Goal: Obtain resource: Download file/media

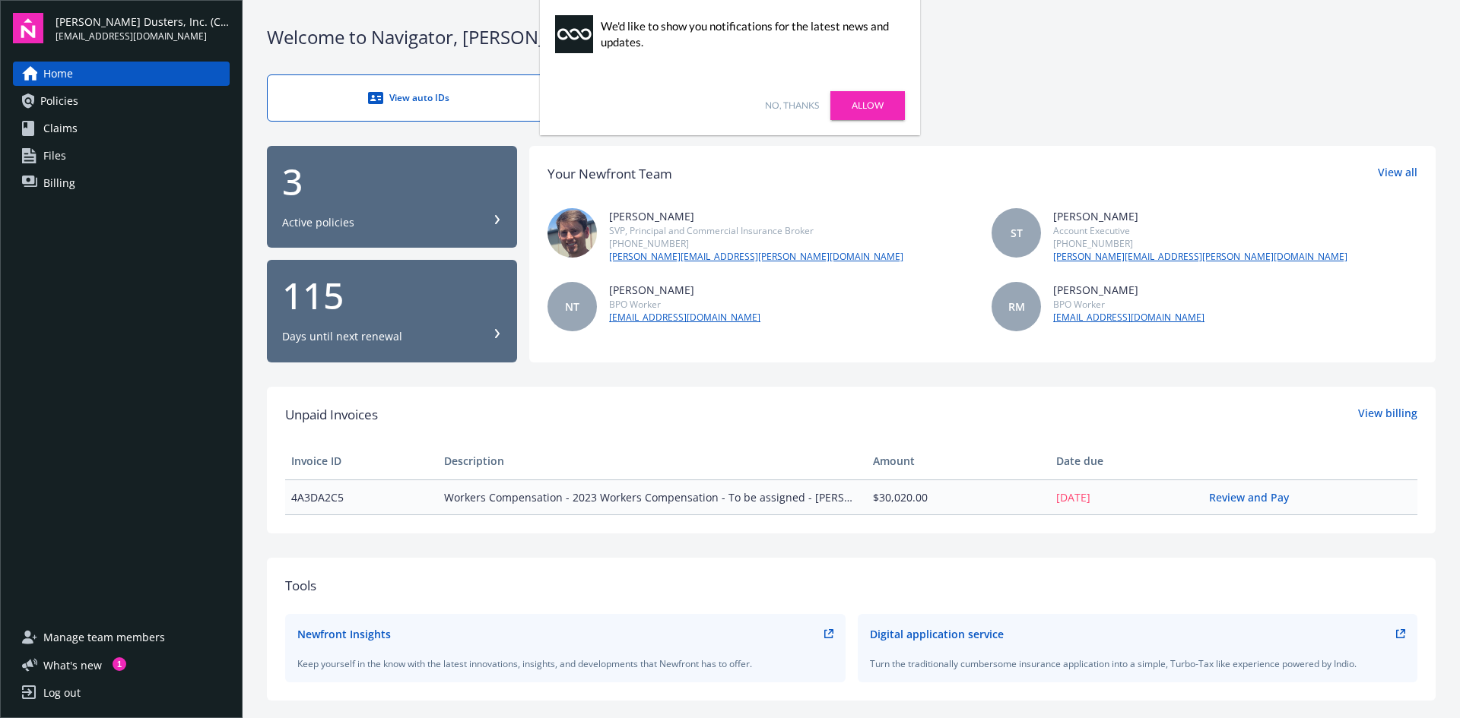
click at [875, 113] on link "Allow" at bounding box center [867, 105] width 75 height 29
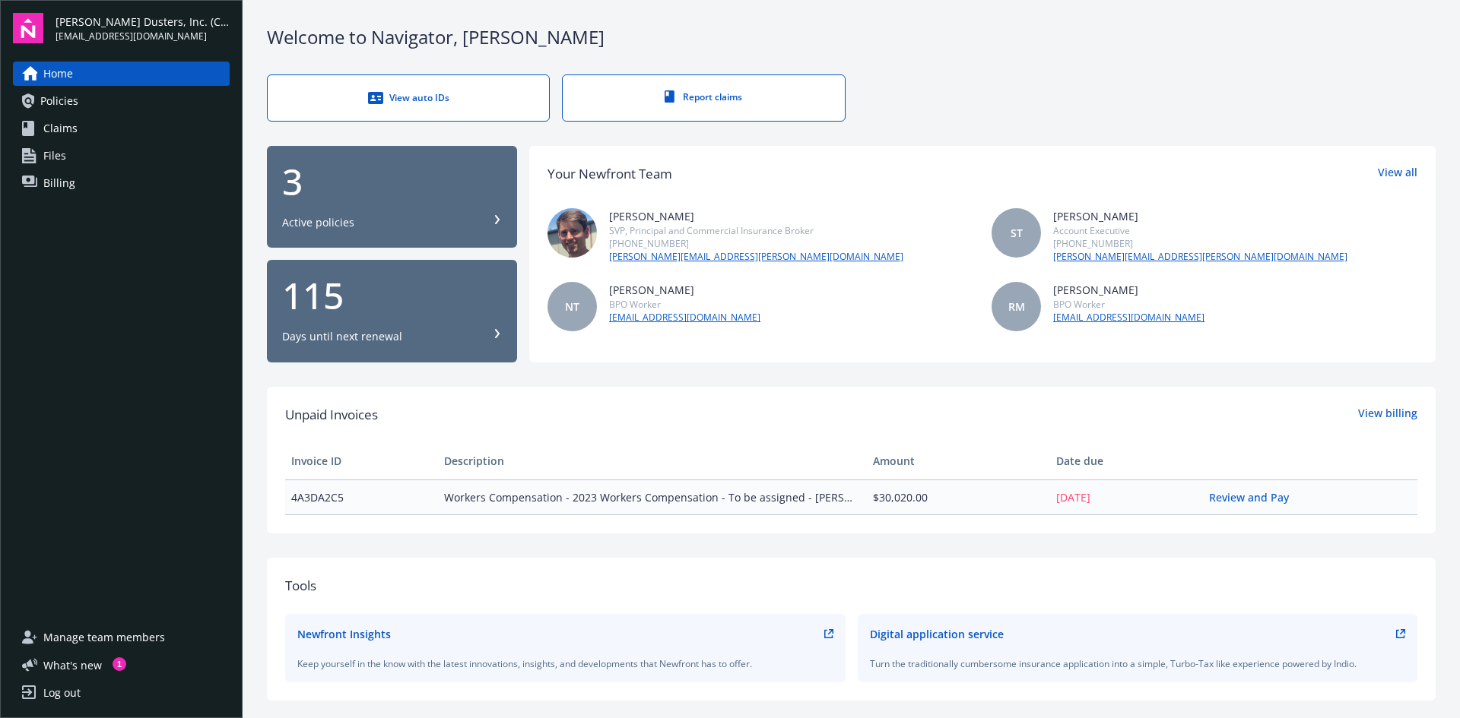
click at [430, 101] on div "View auto IDs" at bounding box center [408, 97] width 220 height 15
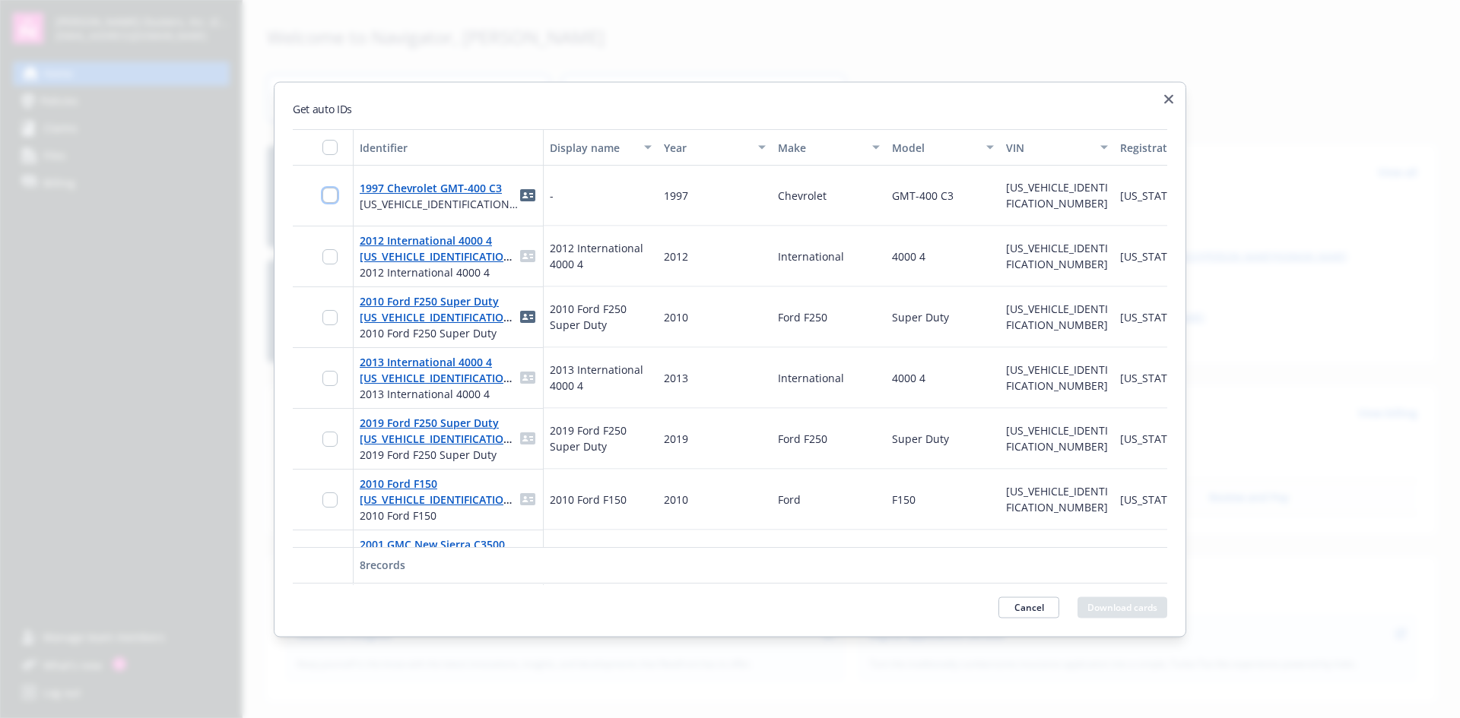
click at [327, 193] on input "checkbox" at bounding box center [329, 195] width 15 height 15
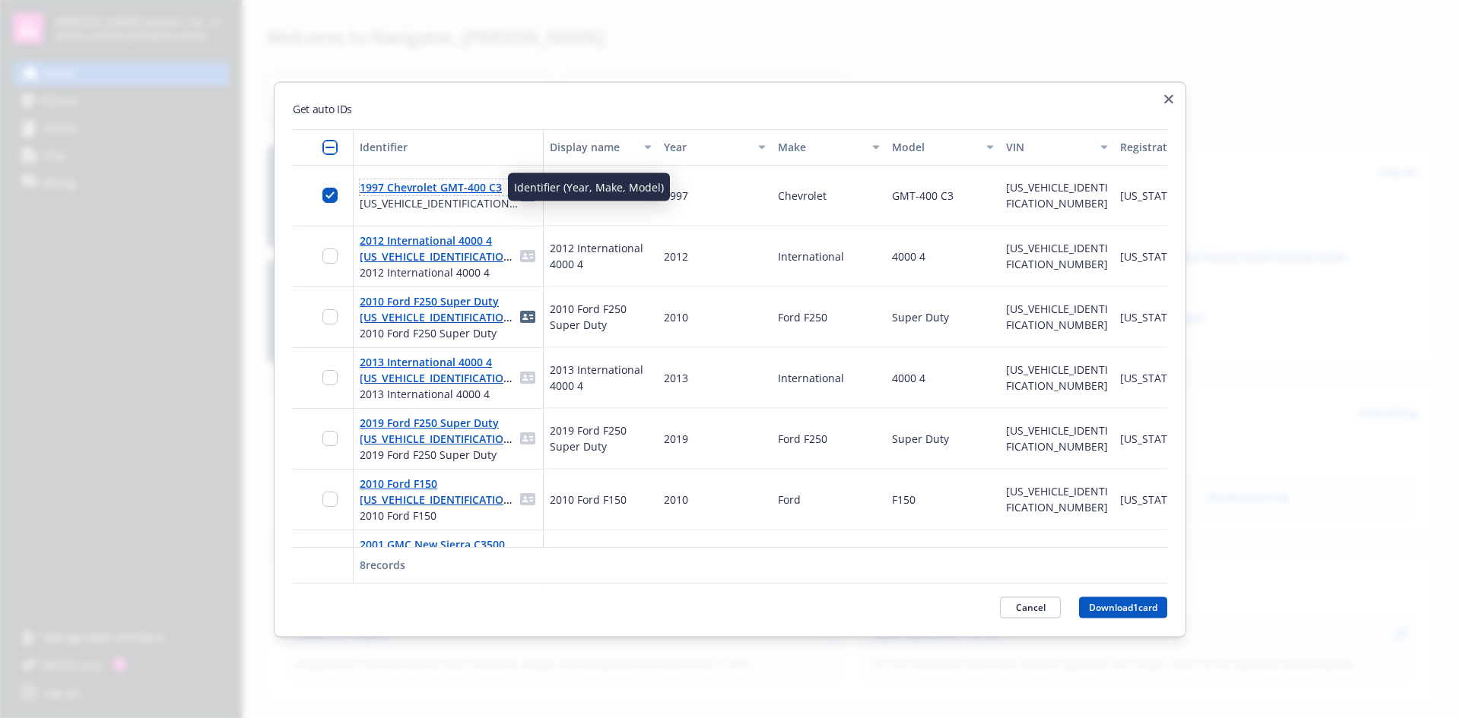
click at [436, 193] on link "1997 Chevrolet GMT-400 C3" at bounding box center [431, 187] width 142 height 14
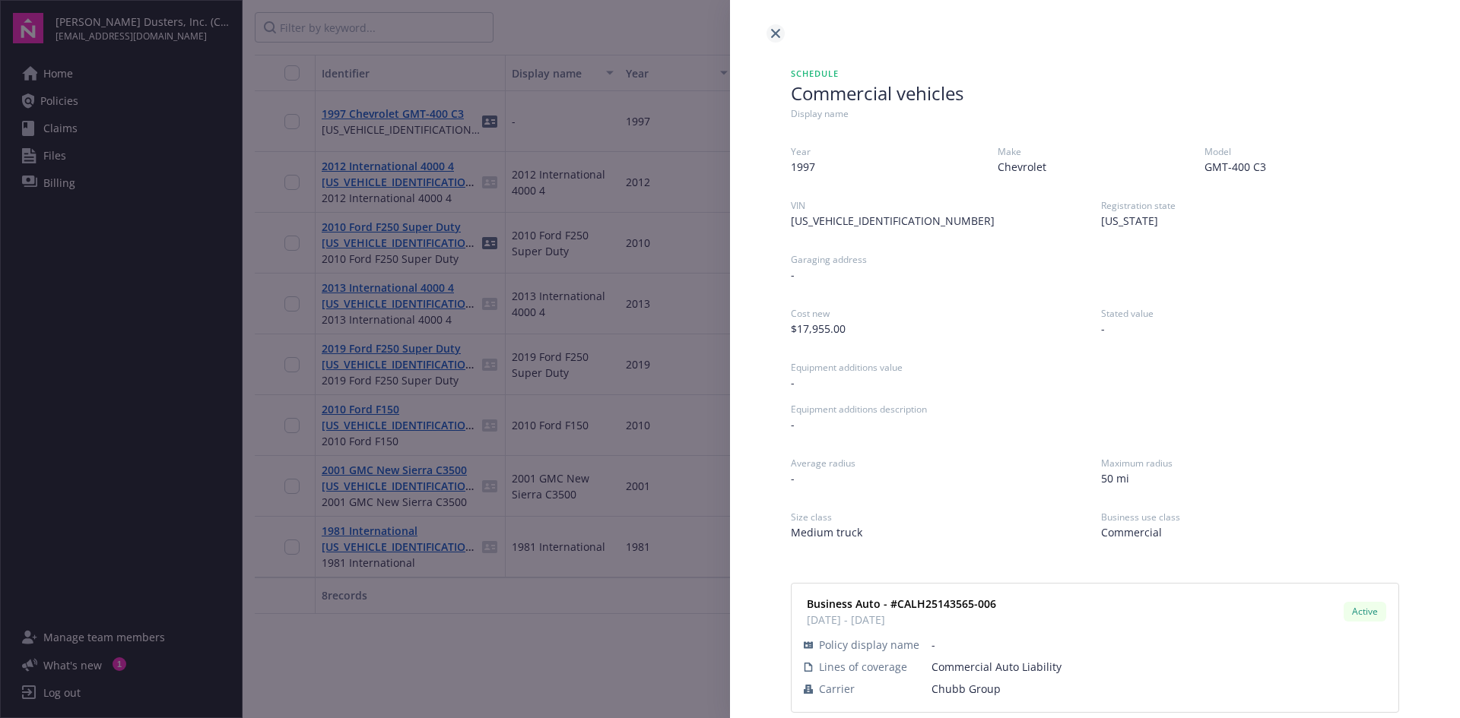
click at [774, 32] on icon "close" at bounding box center [775, 33] width 9 height 9
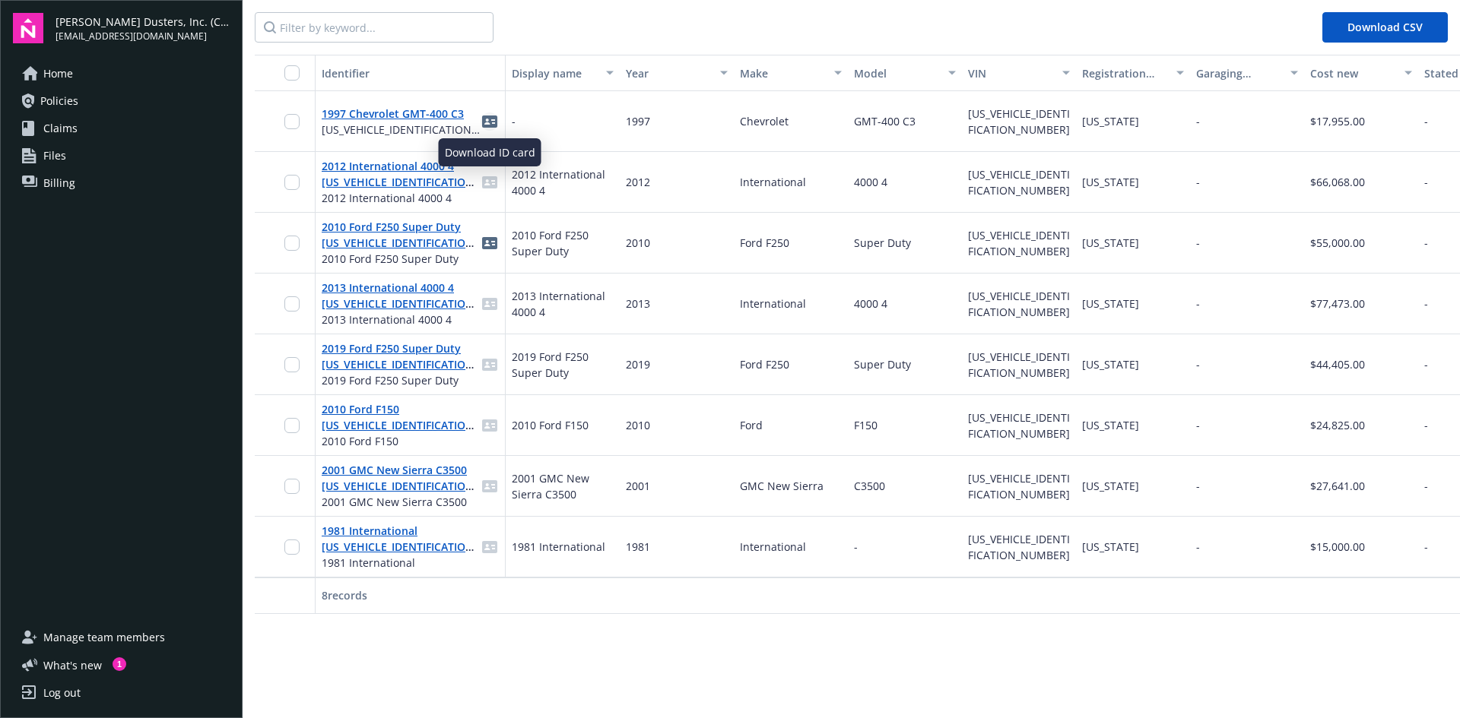
click at [490, 122] on icon "idCard" at bounding box center [489, 122] width 15 height 12
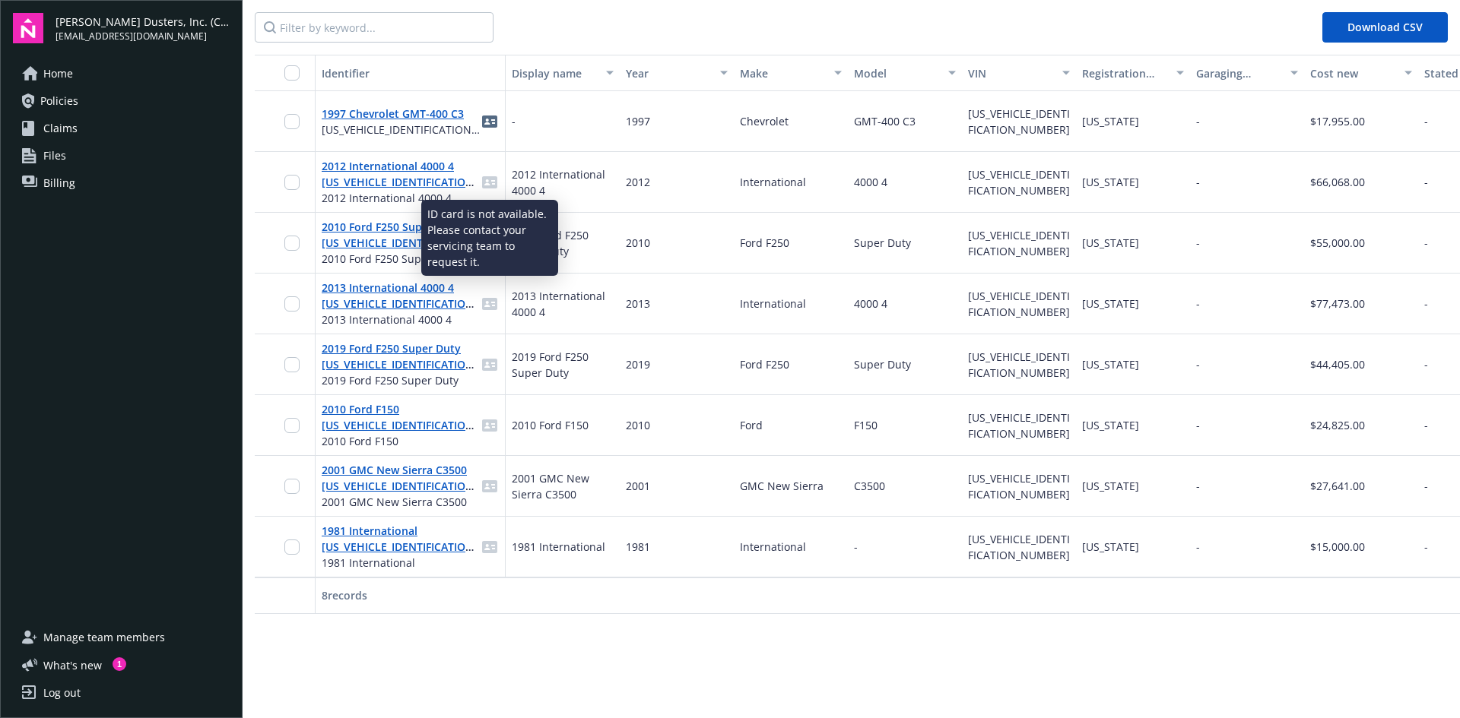
click at [488, 184] on icon "idCard" at bounding box center [489, 182] width 15 height 15
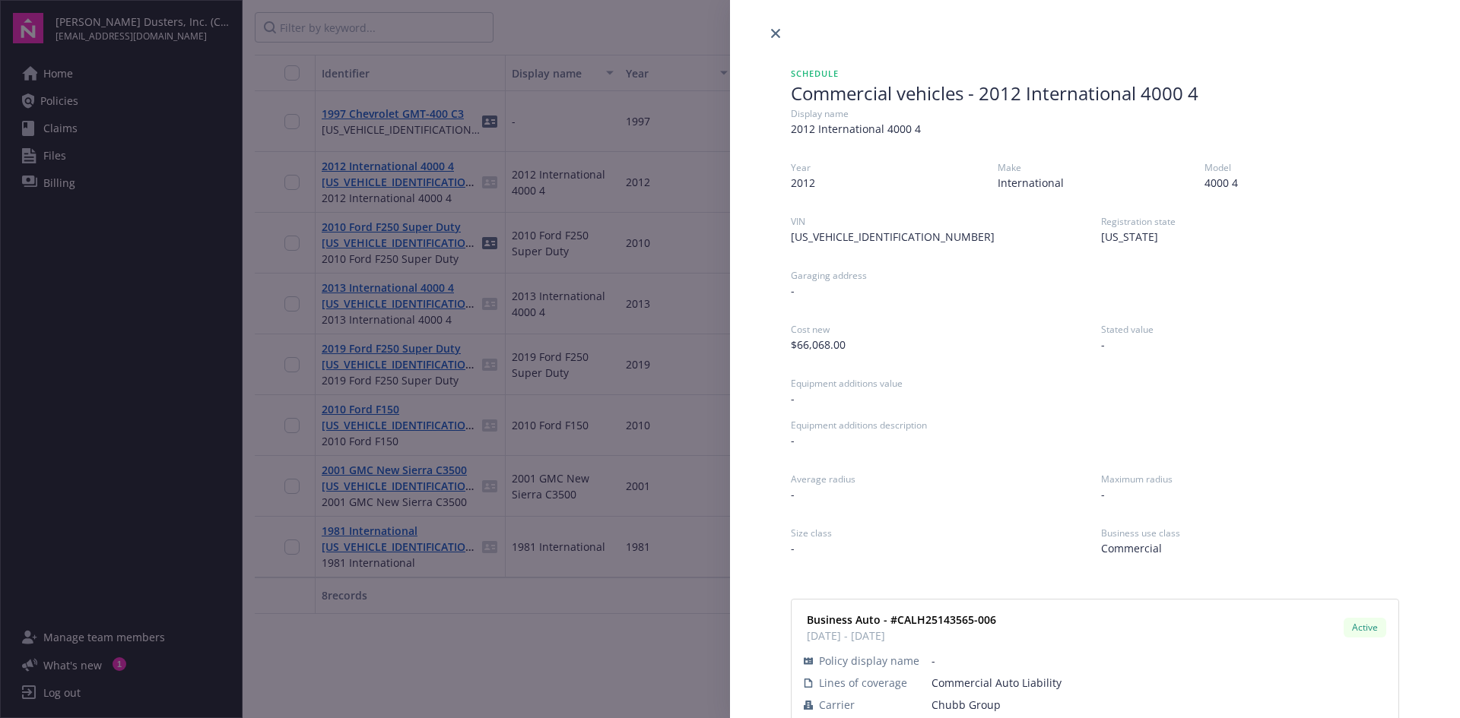
click at [969, 37] on div at bounding box center [1095, 21] width 730 height 43
click at [411, 179] on div "Schedule Commercial vehicles - 2012 International 4000 4 Display name 2012 Inte…" at bounding box center [730, 359] width 1460 height 718
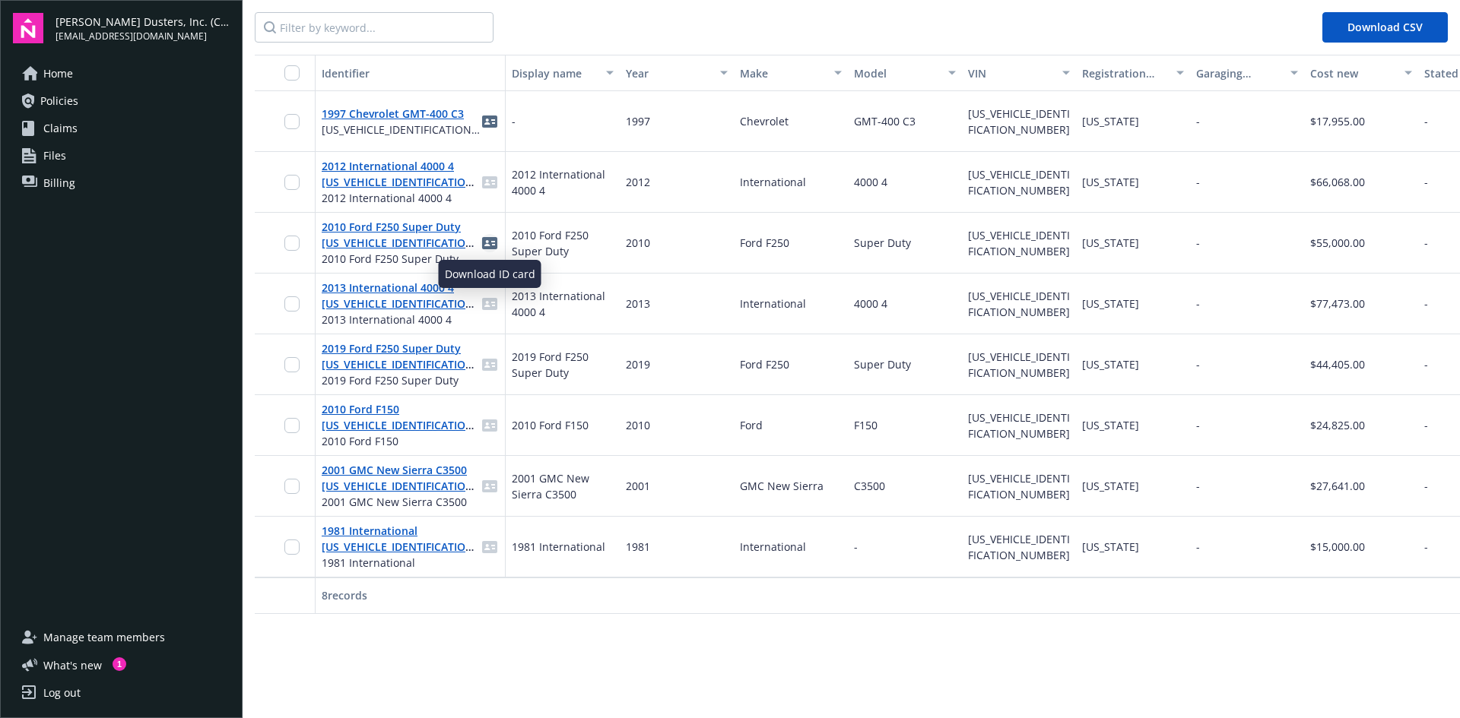
click at [493, 244] on icon "idCard" at bounding box center [489, 243] width 15 height 15
click at [65, 81] on span "Home" at bounding box center [58, 74] width 30 height 24
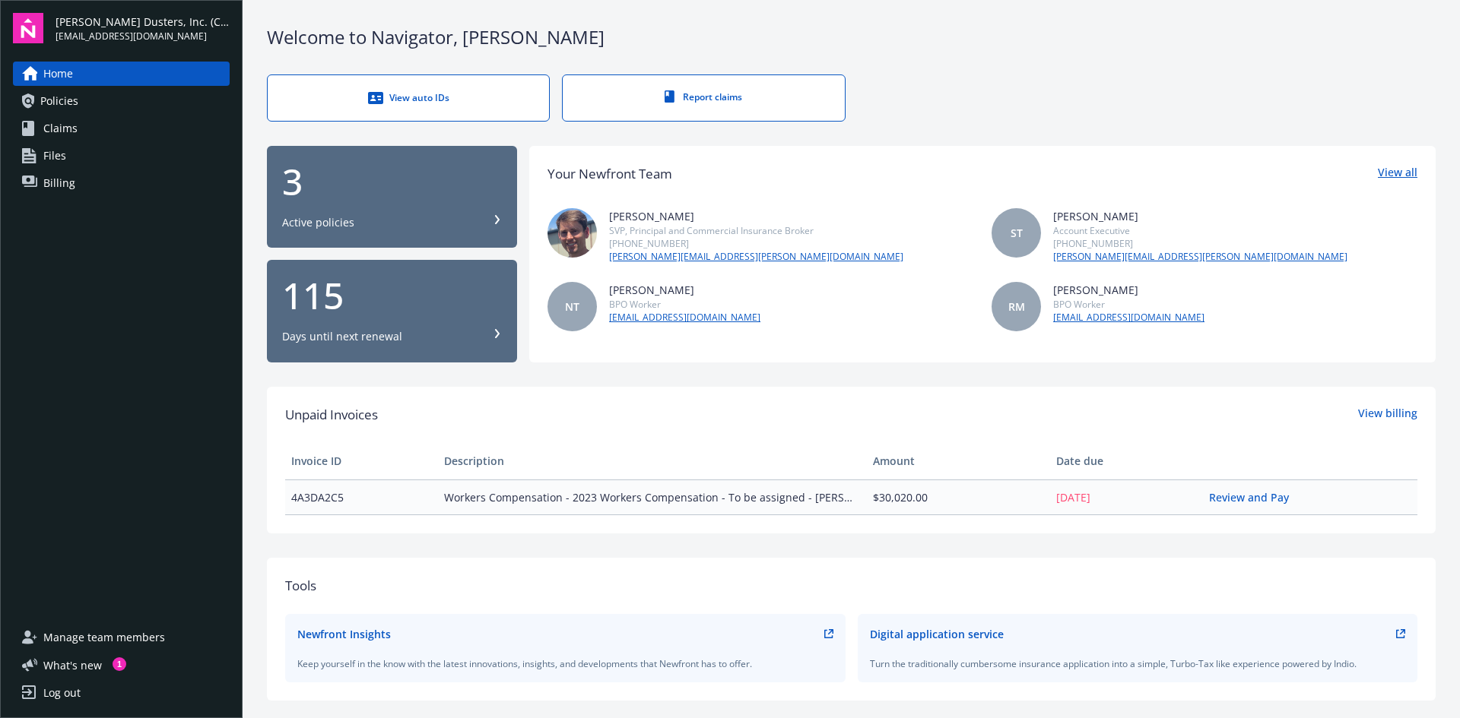
click at [1394, 173] on link "View all" at bounding box center [1398, 174] width 40 height 20
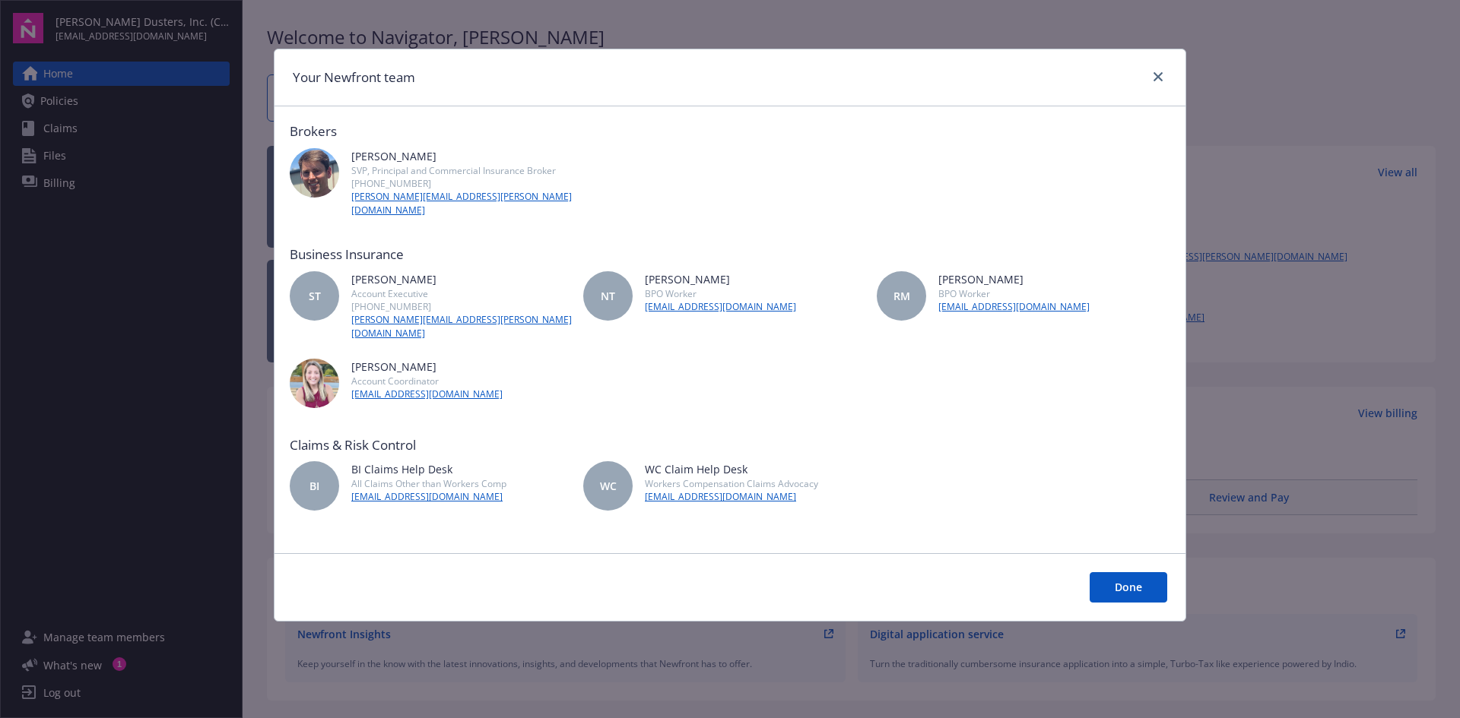
click at [1145, 76] on div at bounding box center [1155, 78] width 24 height 20
click at [1140, 572] on button "Done" at bounding box center [1128, 587] width 78 height 30
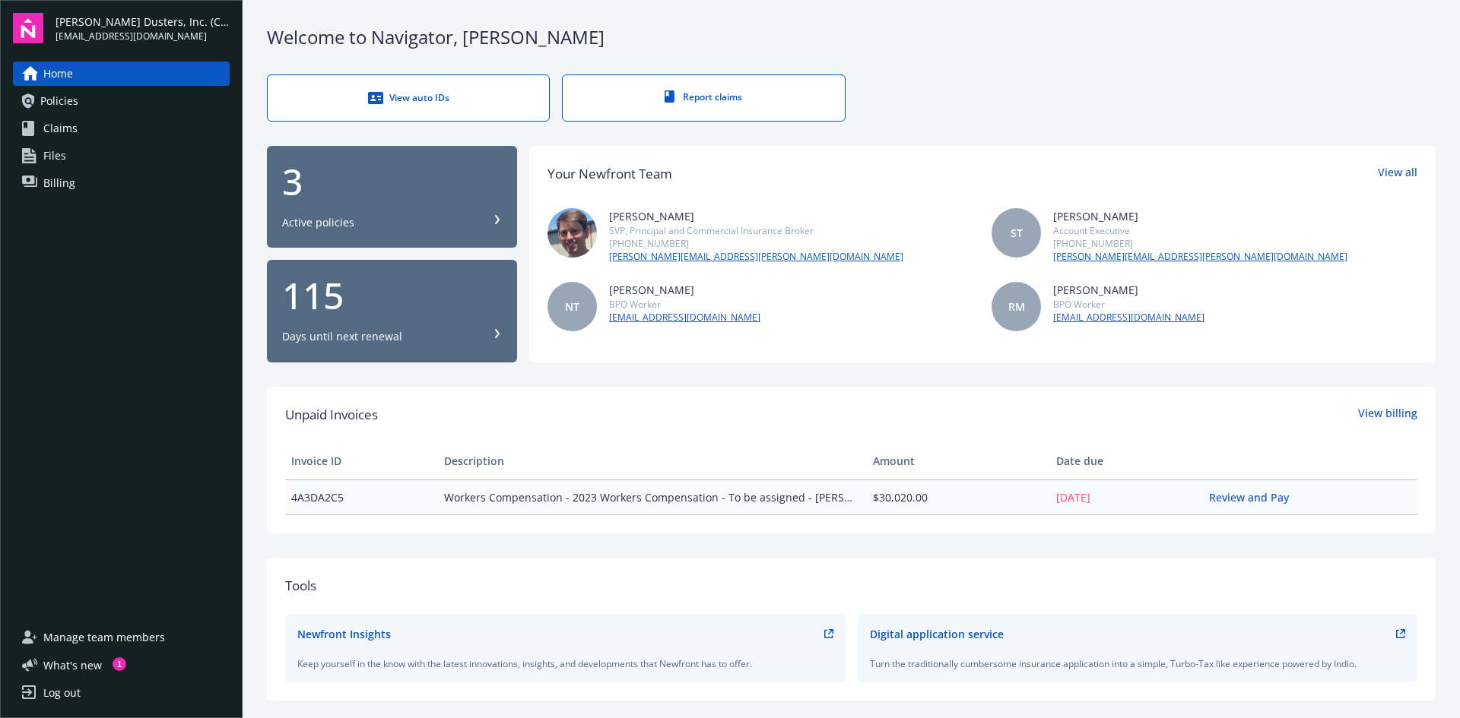
click at [61, 696] on div "Log out" at bounding box center [61, 693] width 37 height 24
